Goal: Navigation & Orientation: Go to known website

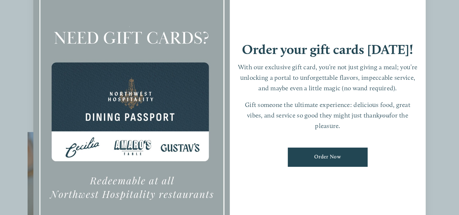
click at [425, 4] on div "Order your gift cards [DATE]! With our exclusive gift card, you’re not just giv…" at bounding box center [229, 107] width 459 height 215
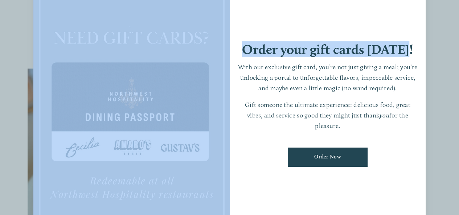
scroll to position [145, 0]
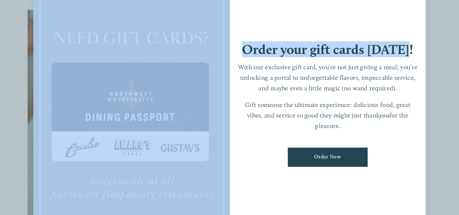
click at [435, 102] on div at bounding box center [229, 107] width 459 height 215
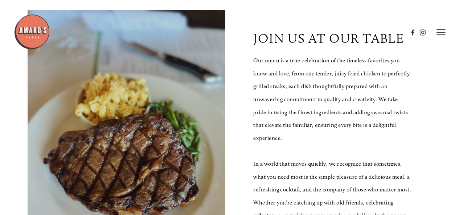
scroll to position [0, 0]
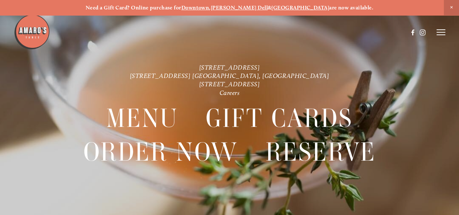
click at [449, 8] on span "Close Announcement" at bounding box center [451, 7] width 15 height 15
